Goal: Information Seeking & Learning: Find specific fact

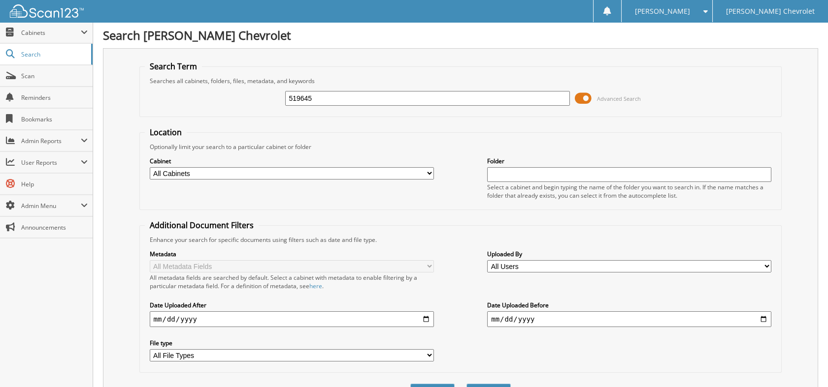
type input "519645"
click at [466, 384] on button "Search" at bounding box center [488, 393] width 44 height 18
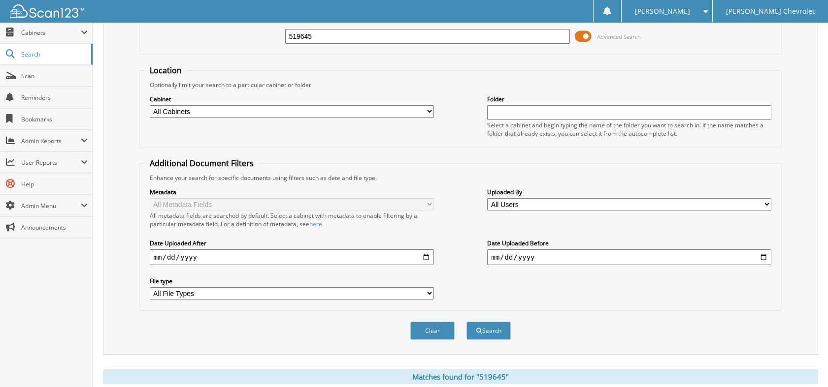
scroll to position [213, 0]
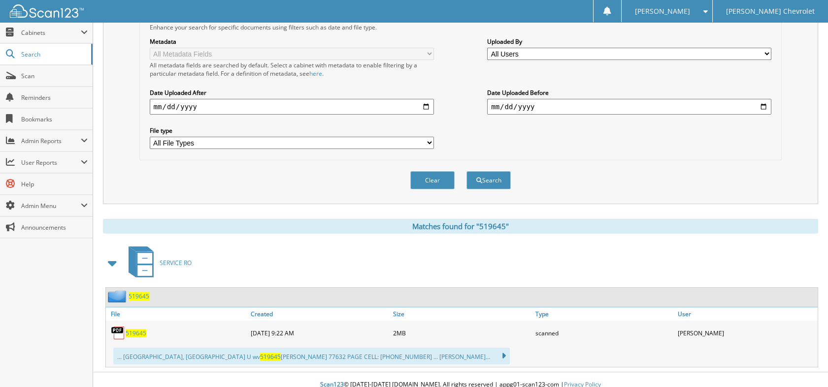
click at [134, 329] on span "519645" at bounding box center [136, 333] width 21 height 8
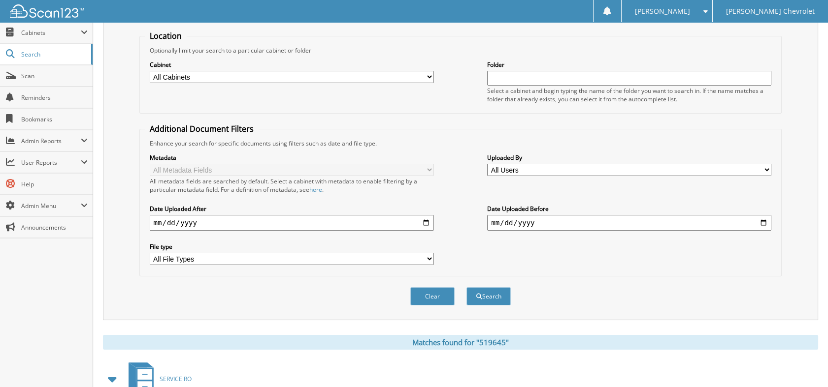
scroll to position [0, 0]
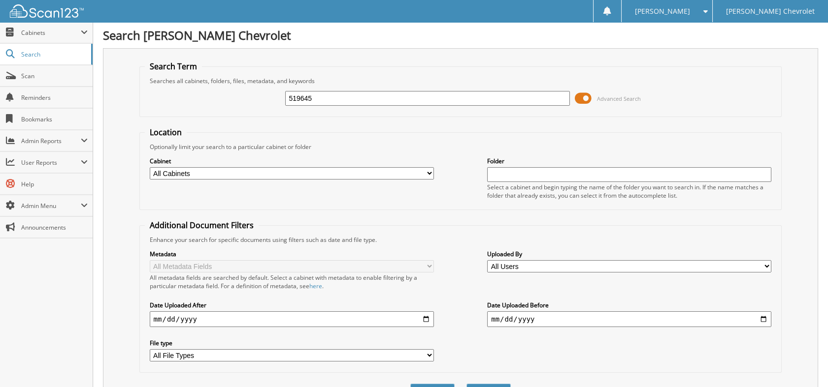
drag, startPoint x: 347, startPoint y: 101, endPoint x: 258, endPoint y: 100, distance: 88.6
click at [258, 100] on div "519645 Advanced Search" at bounding box center [461, 98] width 632 height 27
type input "519413"
click at [466, 384] on button "Search" at bounding box center [488, 393] width 44 height 18
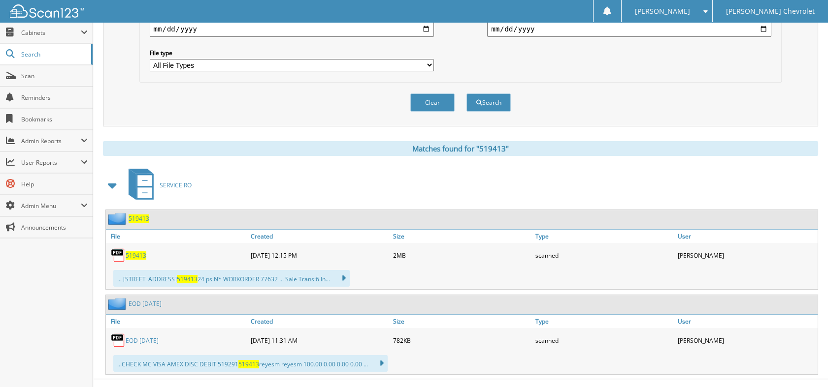
scroll to position [296, 0]
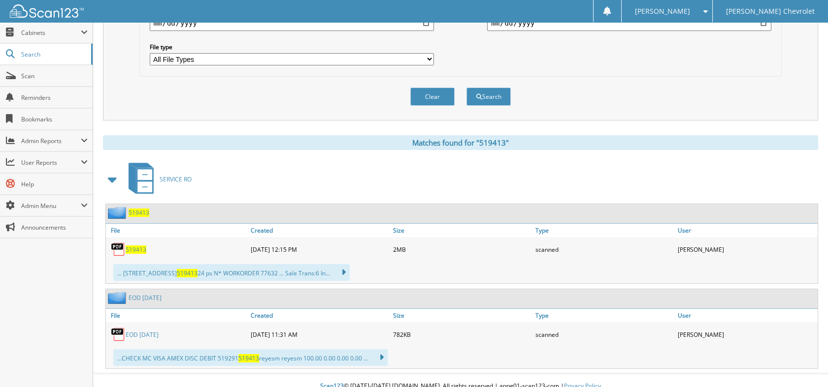
click at [138, 246] on span "519413" at bounding box center [136, 250] width 21 height 8
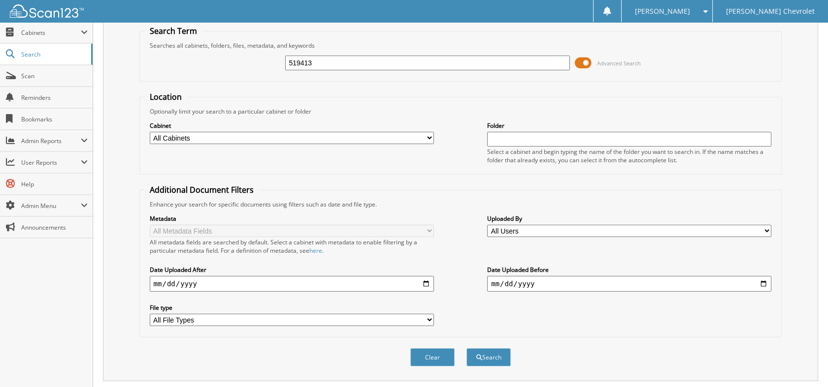
scroll to position [0, 0]
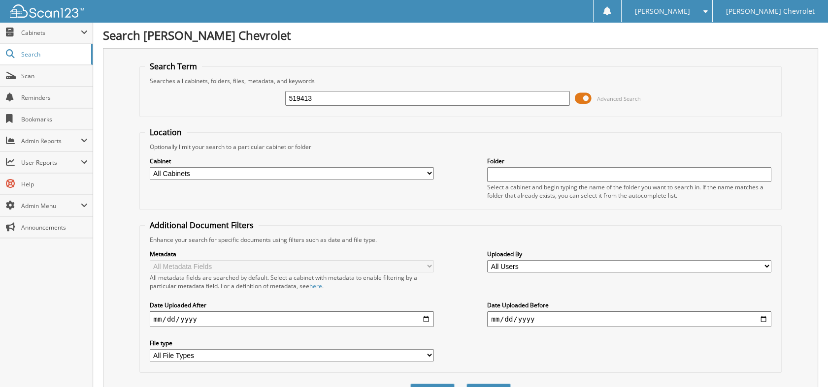
click at [321, 99] on input "519413" at bounding box center [427, 98] width 284 height 15
type input "519645"
click at [466, 384] on button "Search" at bounding box center [488, 393] width 44 height 18
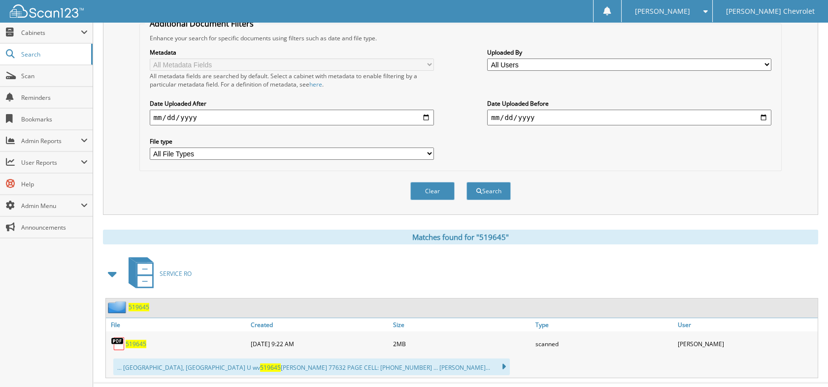
scroll to position [213, 0]
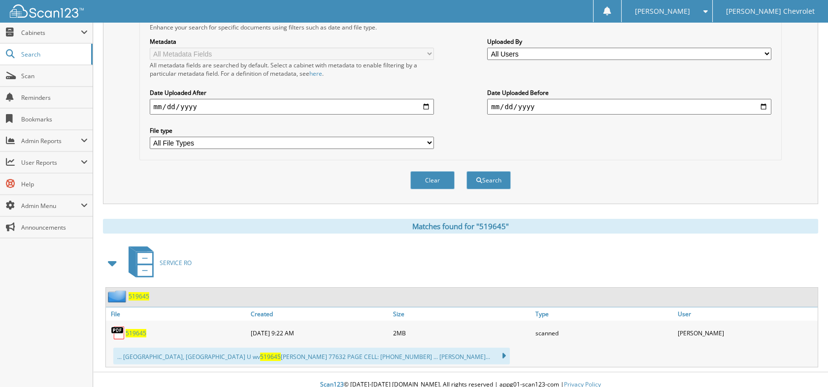
click at [142, 329] on span "519645" at bounding box center [136, 333] width 21 height 8
click at [146, 329] on span "519645" at bounding box center [136, 333] width 21 height 8
